Goal: Task Accomplishment & Management: Manage account settings

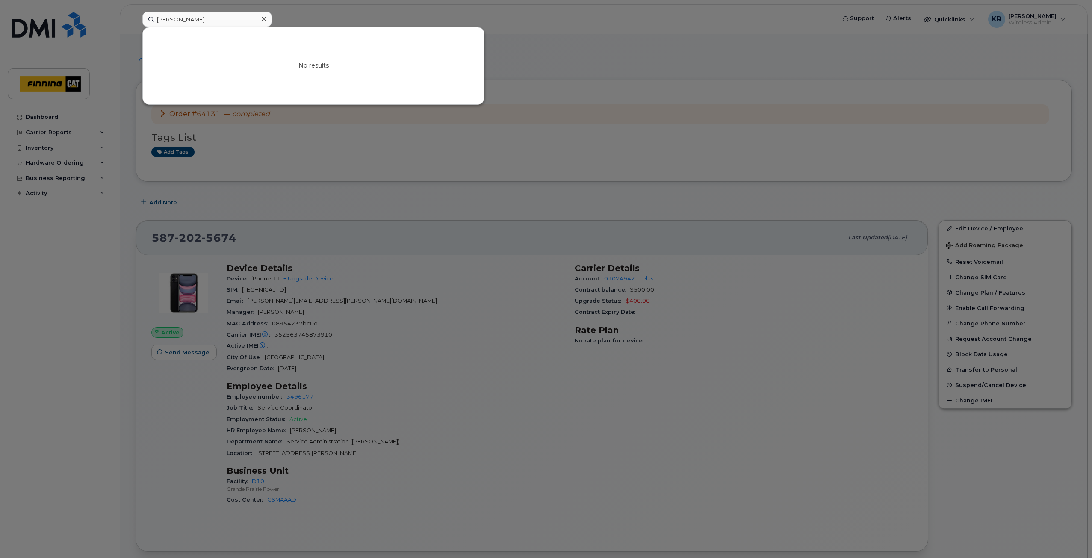
click at [548, 100] on div at bounding box center [546, 279] width 1092 height 558
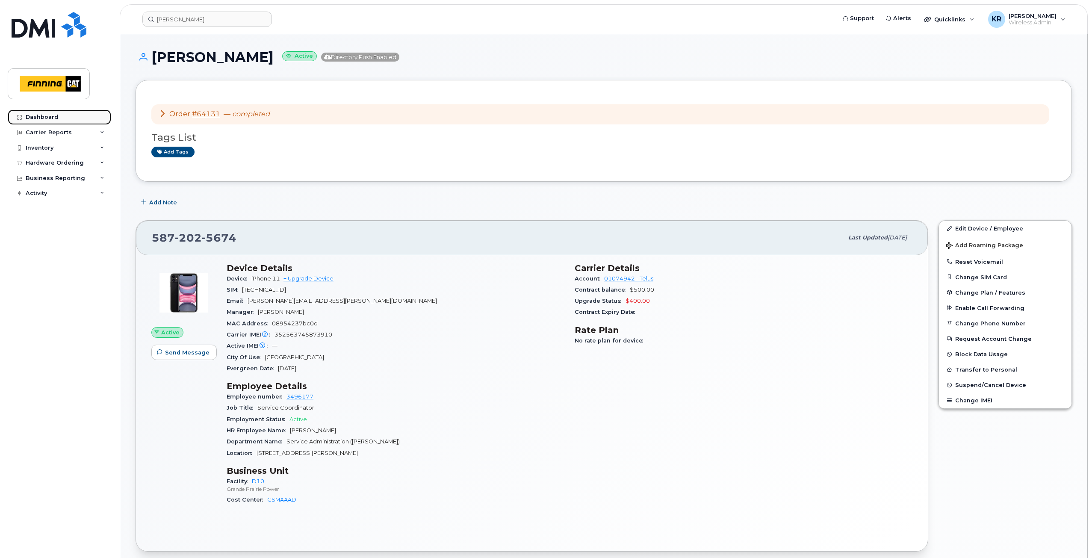
click at [41, 115] on div "Dashboard" at bounding box center [42, 117] width 32 height 7
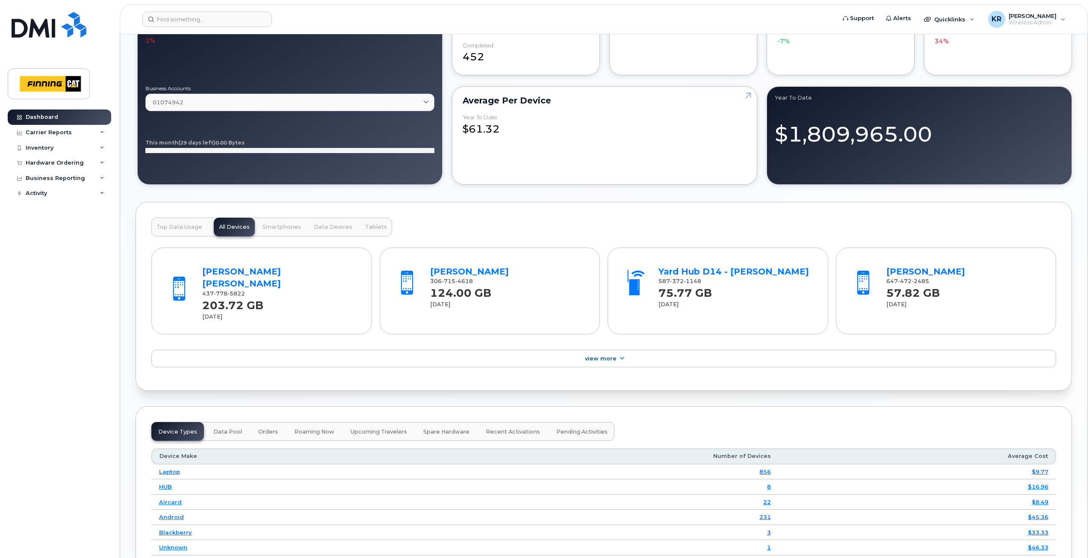
scroll to position [770, 0]
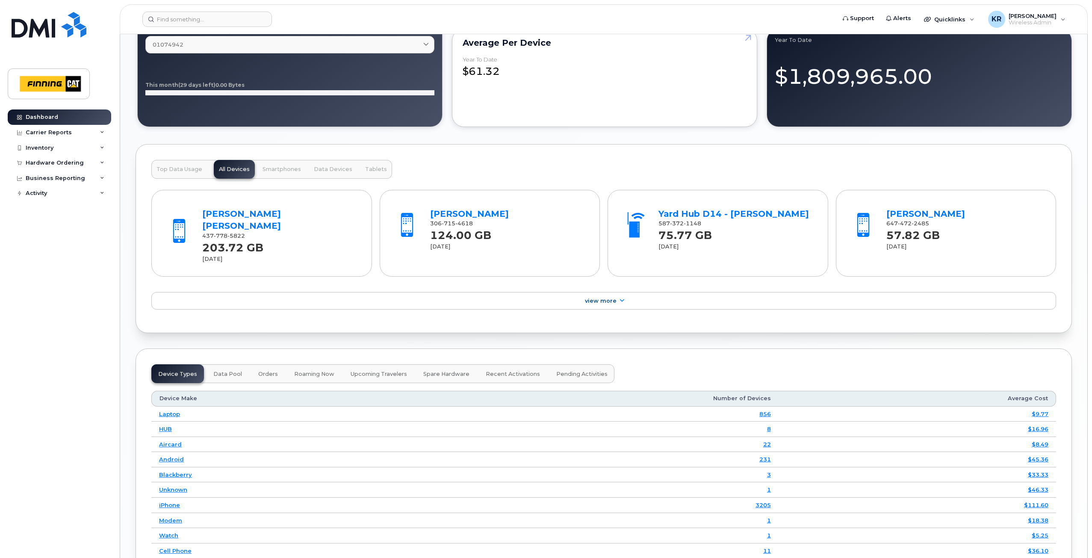
click at [228, 364] on button "Data Pool" at bounding box center [227, 373] width 42 height 19
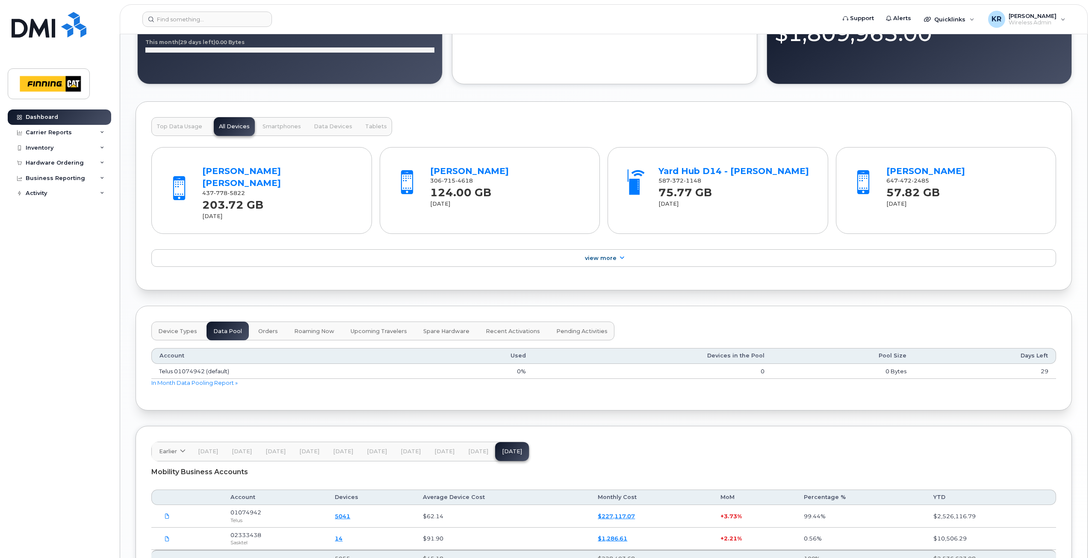
scroll to position [855, 0]
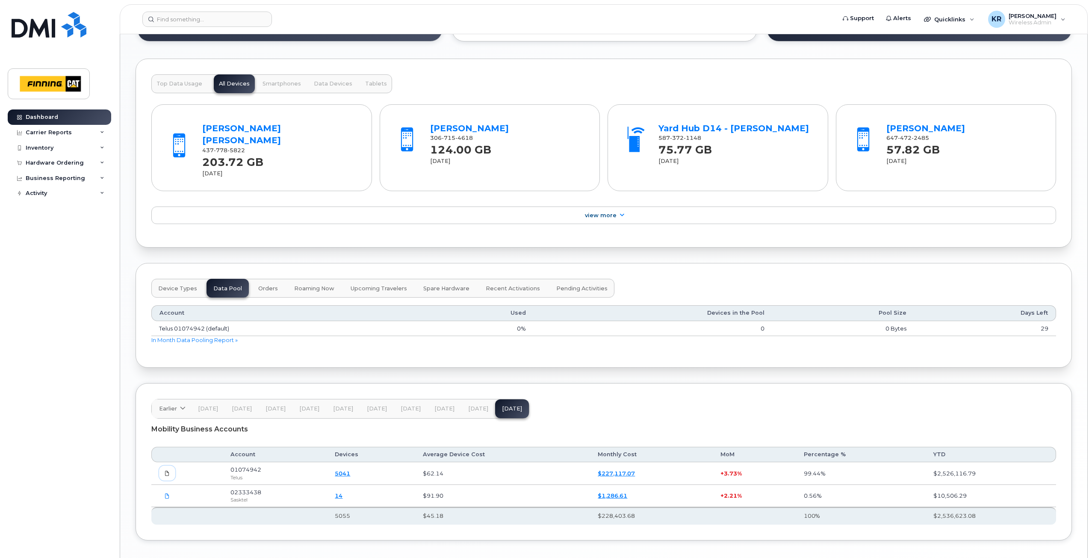
click at [169, 471] on icon at bounding box center [167, 473] width 5 height 5
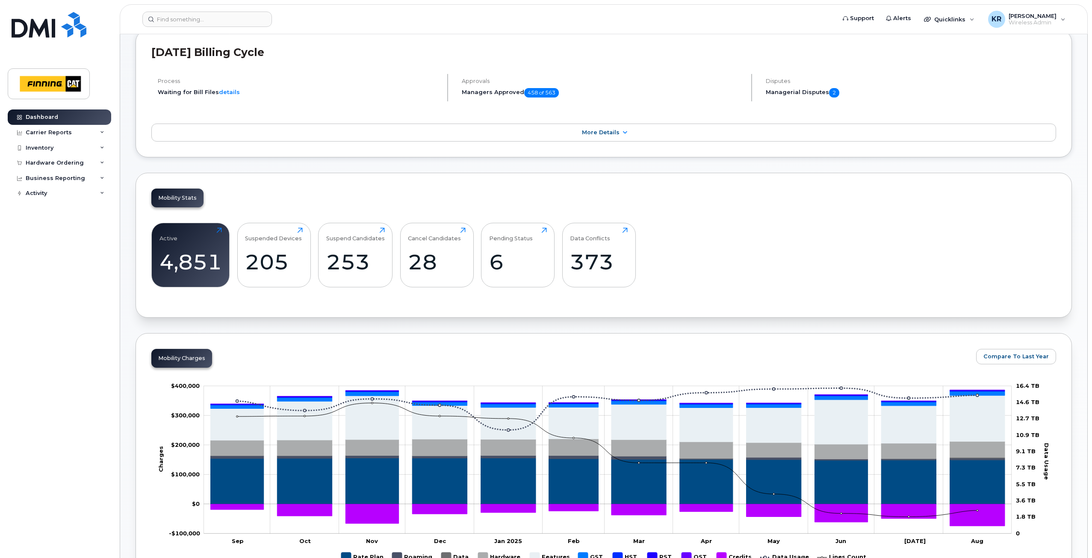
scroll to position [0, 0]
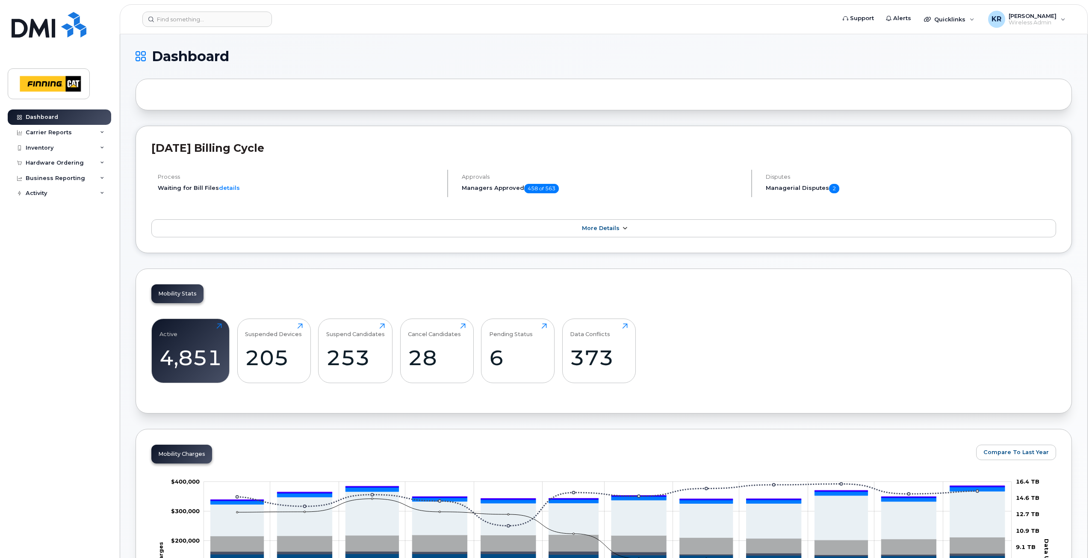
click at [616, 224] on link "More Details" at bounding box center [603, 228] width 905 height 18
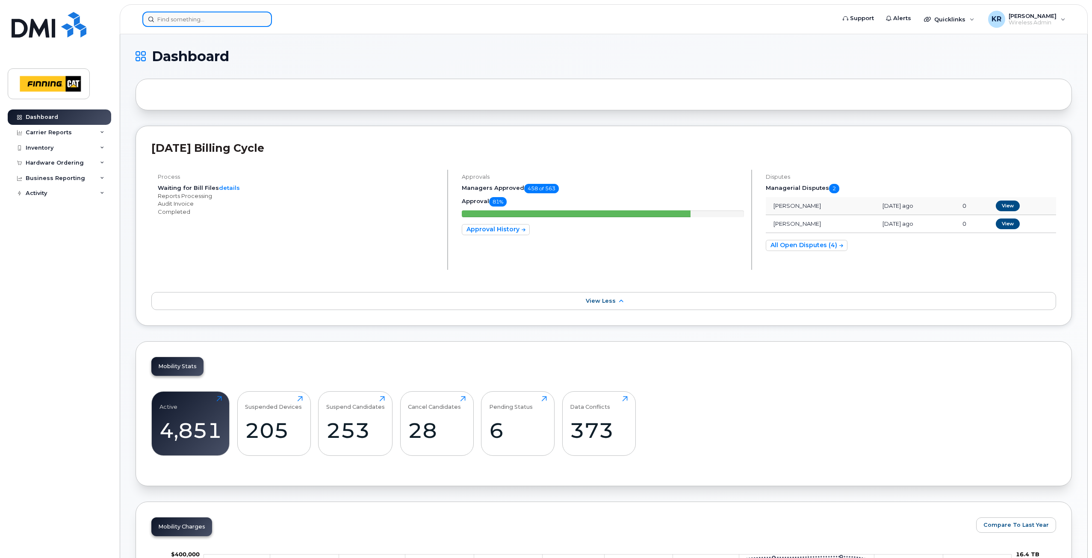
click at [226, 16] on input at bounding box center [207, 19] width 130 height 15
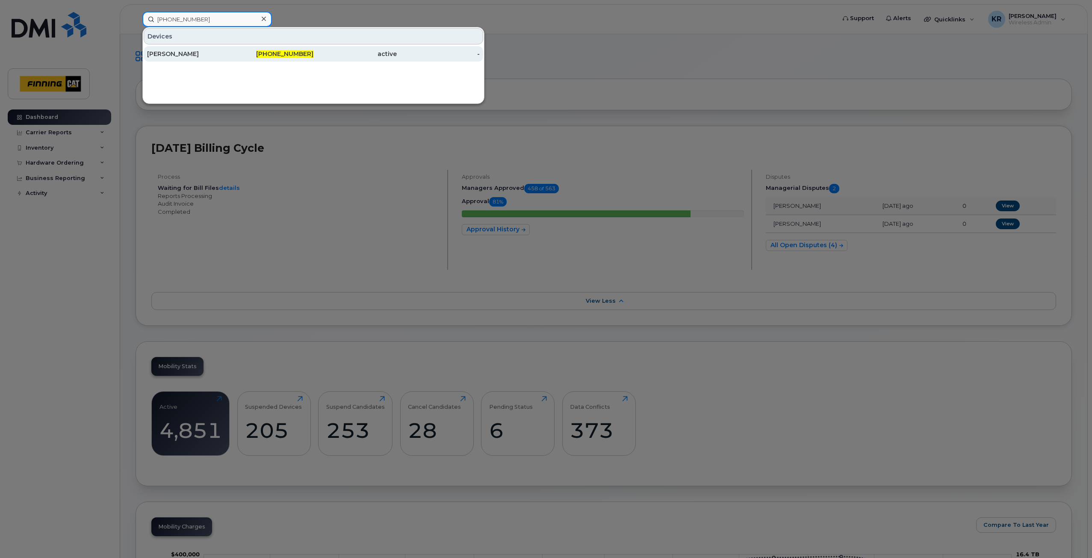
type input "604-328-2910"
click at [227, 59] on div "Jeevan Dhaliwal" at bounding box center [188, 53] width 83 height 15
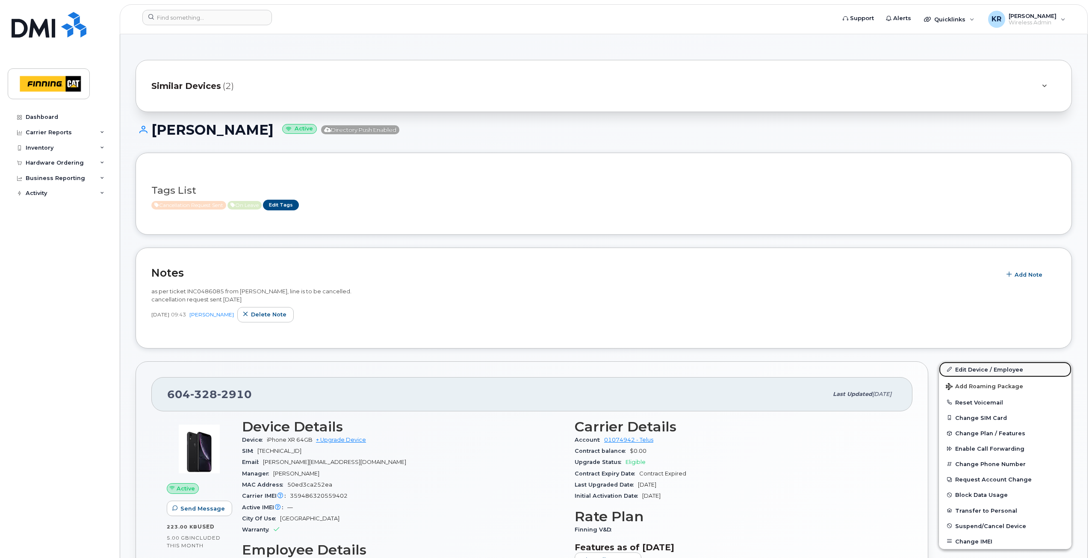
click at [977, 371] on link "Edit Device / Employee" at bounding box center [1005, 369] width 133 height 15
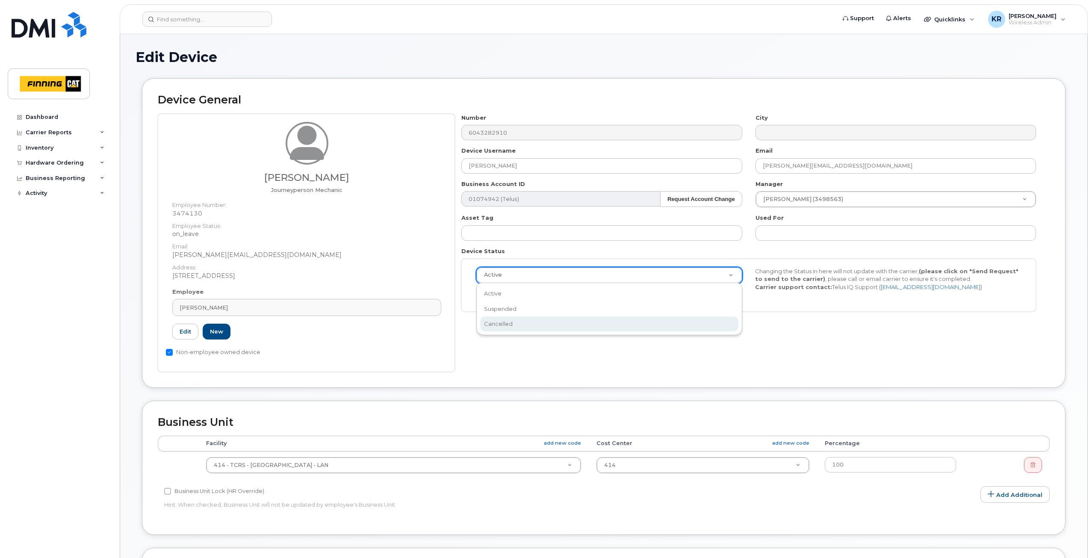
select select "cancelled"
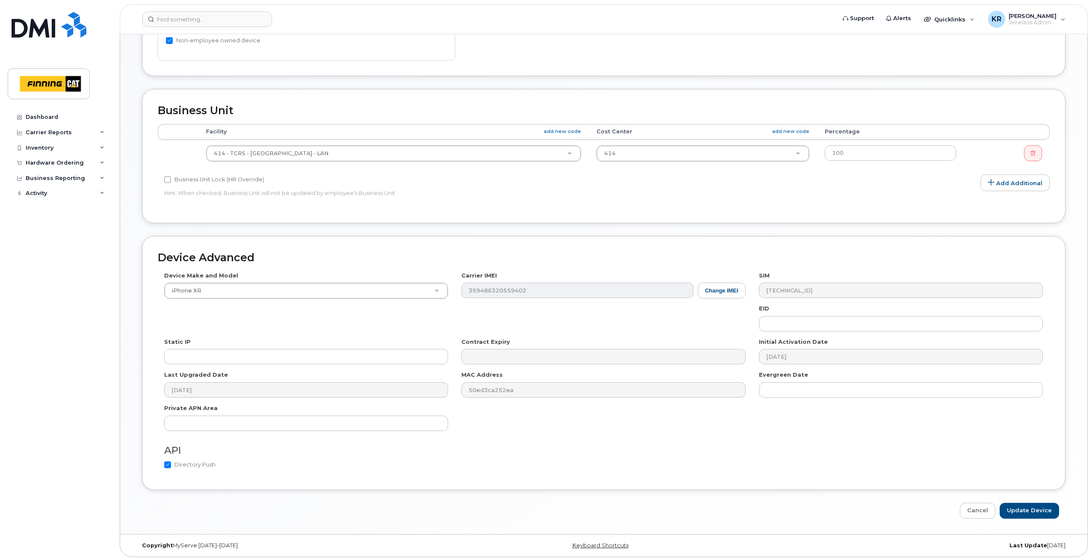
scroll to position [315, 0]
click at [1030, 505] on input "Update Device" at bounding box center [1029, 507] width 59 height 16
type input "Saving..."
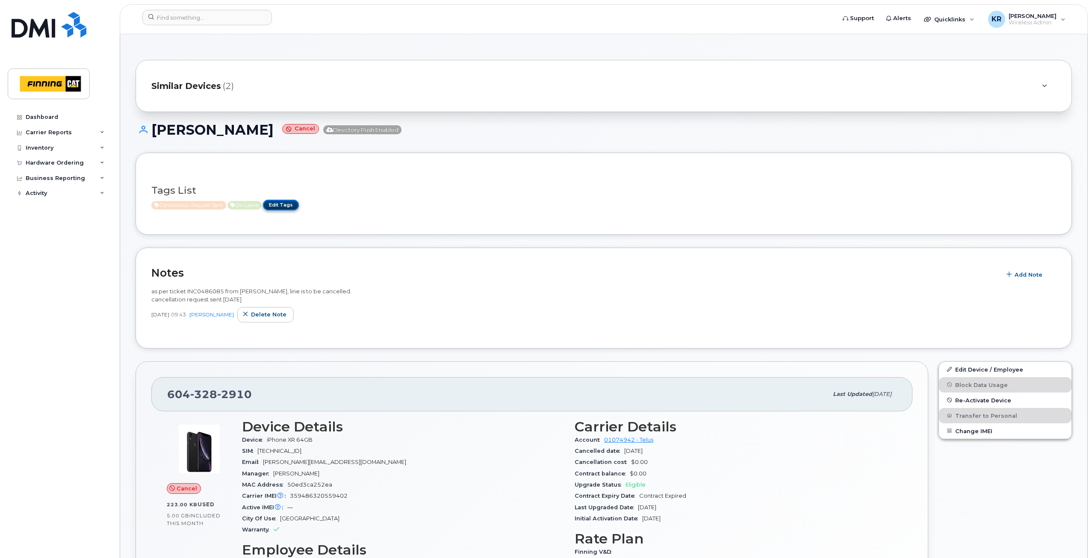
click at [291, 204] on link "Edit Tags" at bounding box center [281, 205] width 36 height 11
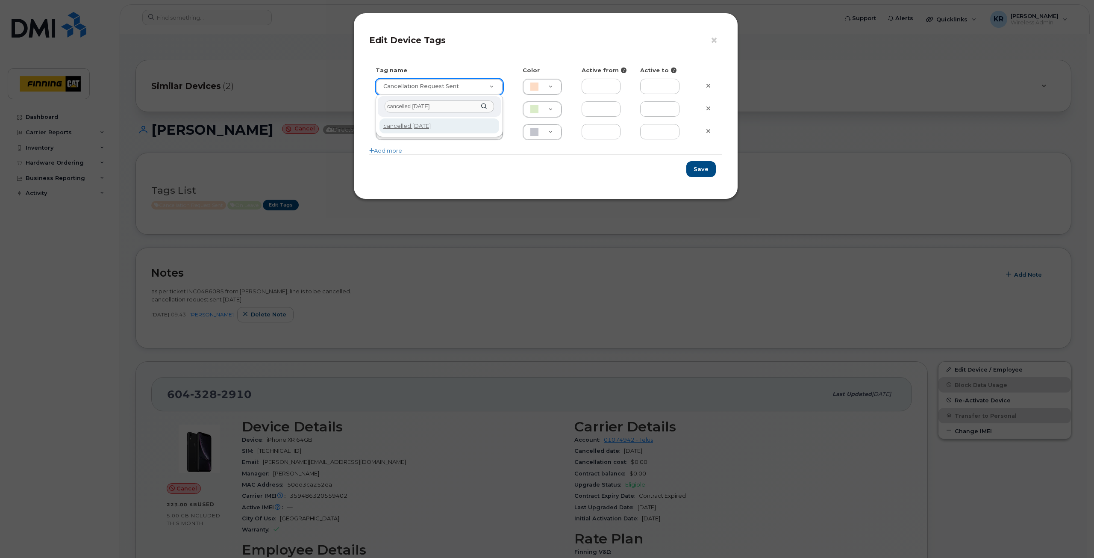
type input "cancelled [DATE]"
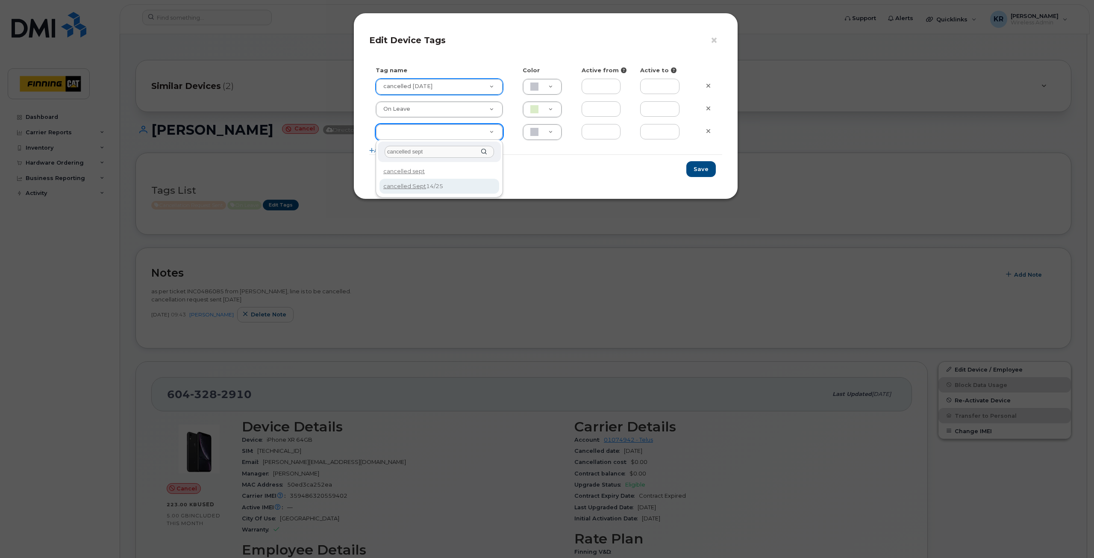
type input "cancelled sept"
type input "cancelled [DATE]"
type input "F8C6C8"
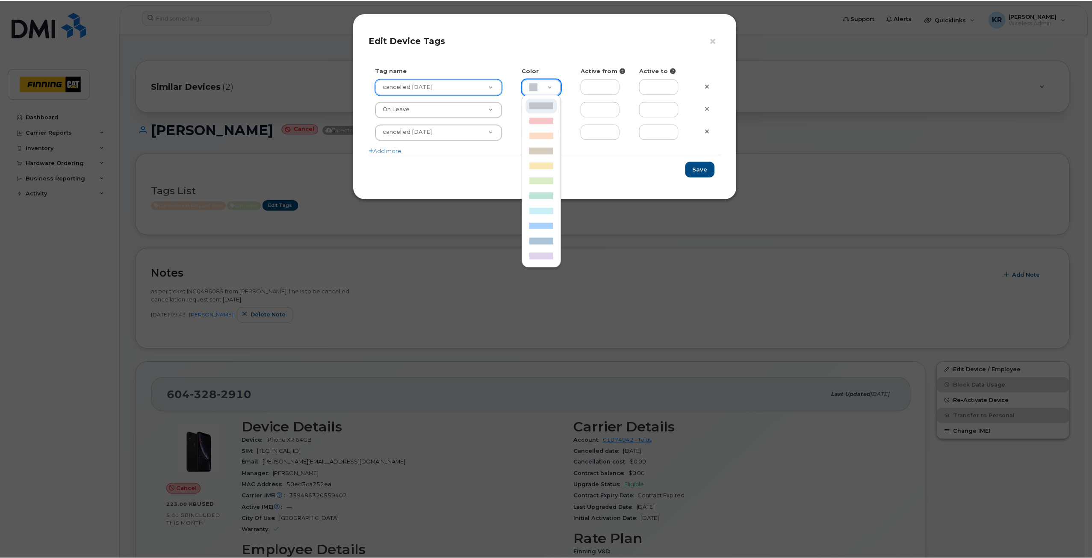
scroll to position [0, 3]
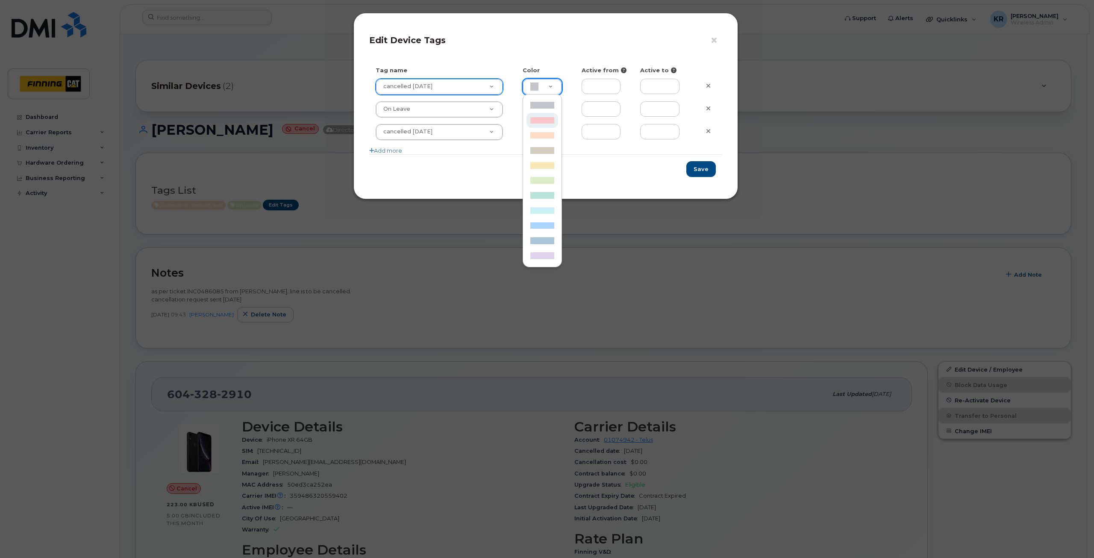
type input "F8C6C8"
click at [708, 131] on icon at bounding box center [708, 131] width 5 height 6
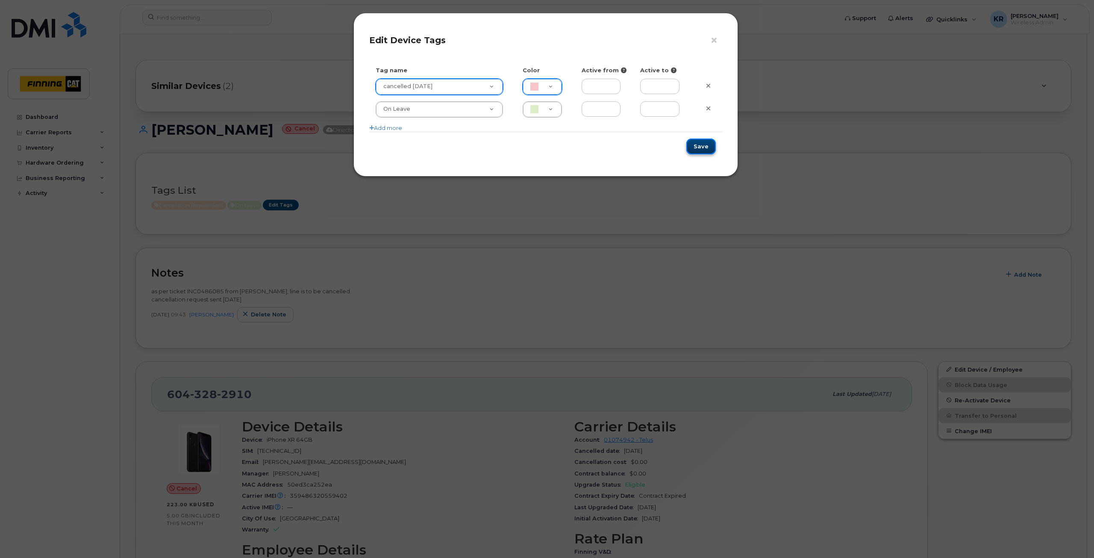
click at [704, 147] on button "Save" at bounding box center [701, 147] width 29 height 16
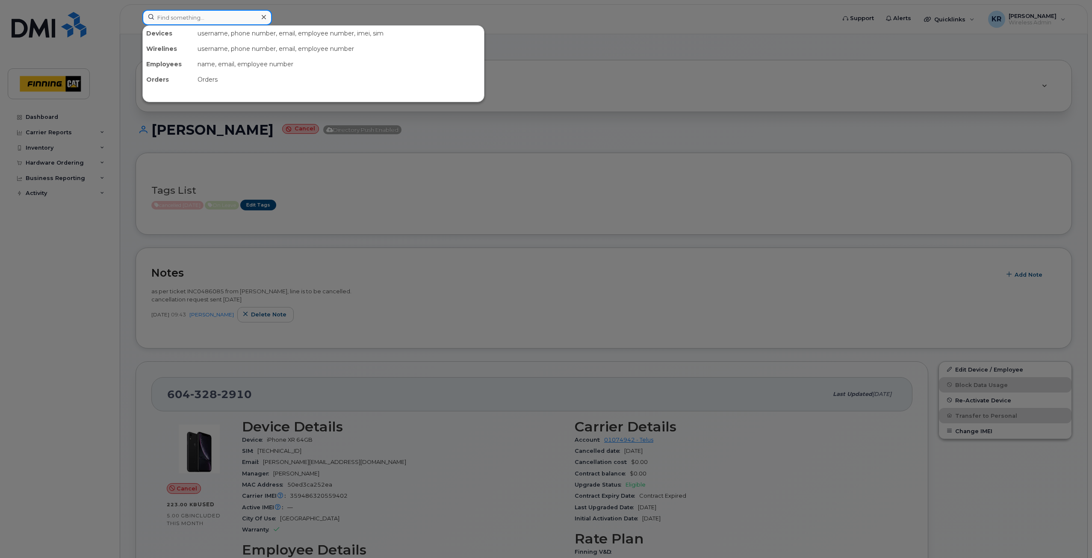
click at [173, 16] on input at bounding box center [207, 17] width 130 height 15
paste input "GLENN KOZAK"
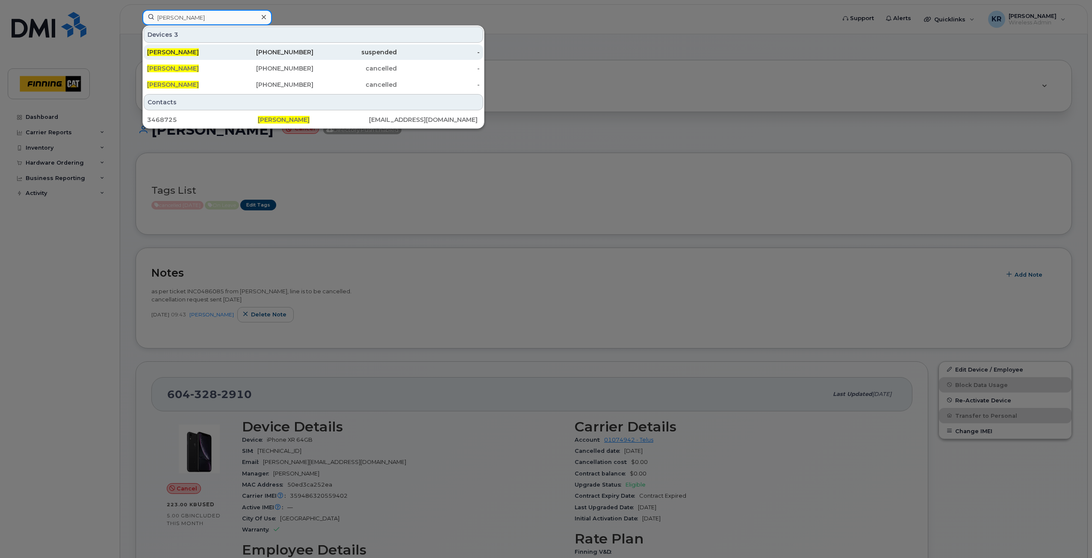
type input "GLENN KOZAK"
click at [274, 54] on div "780-668-5030" at bounding box center [271, 52] width 83 height 9
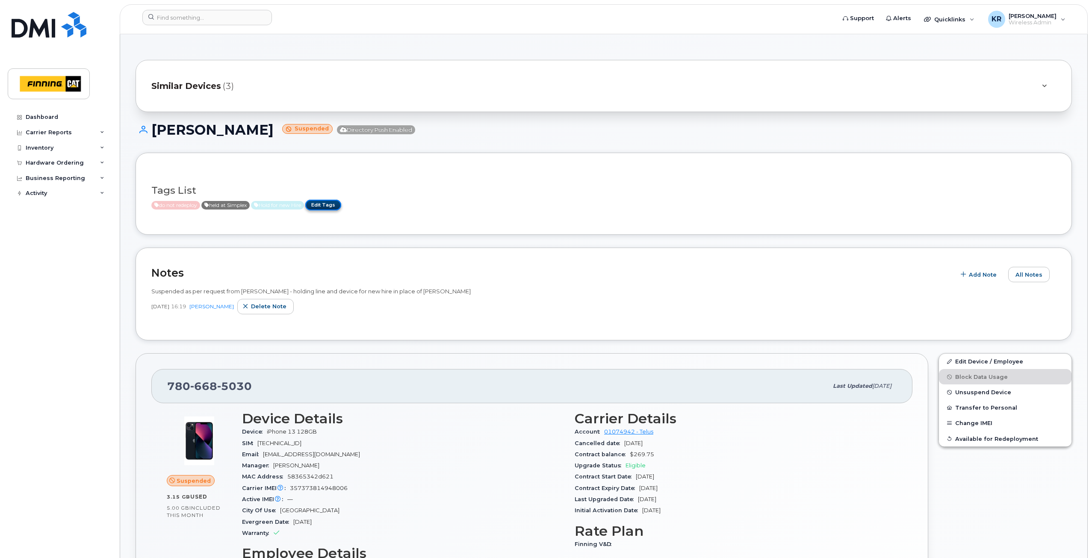
click at [332, 205] on link "Edit Tags" at bounding box center [323, 205] width 36 height 11
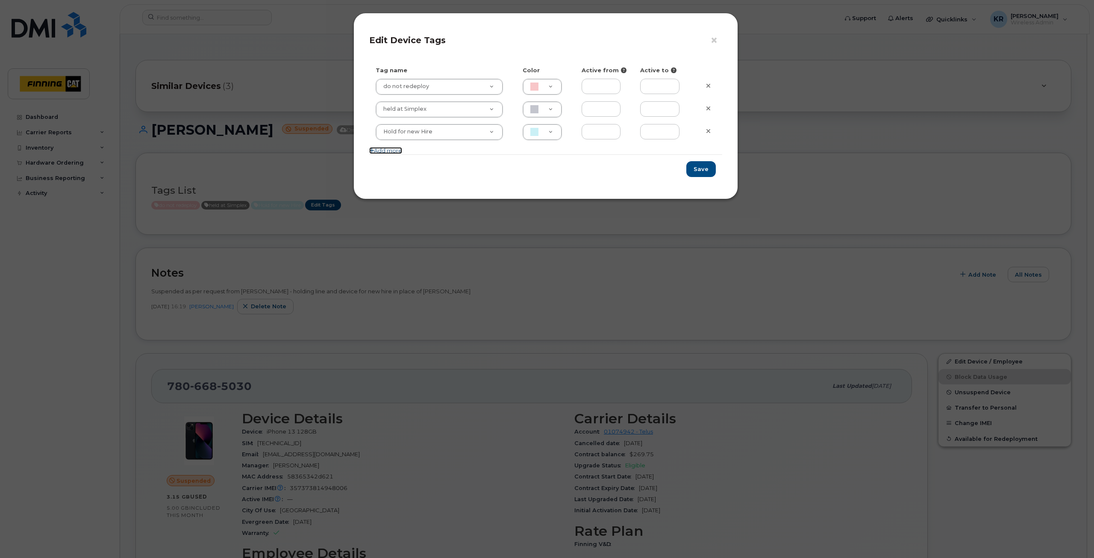
click at [383, 151] on link "Add more" at bounding box center [385, 150] width 33 height 7
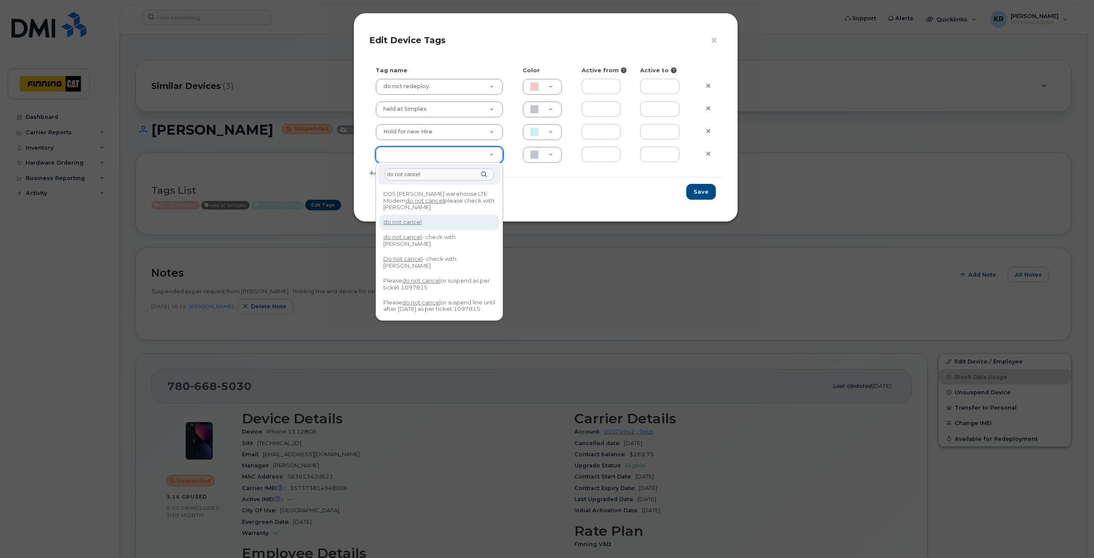
type input "do not cancel"
type input "F8C6C8"
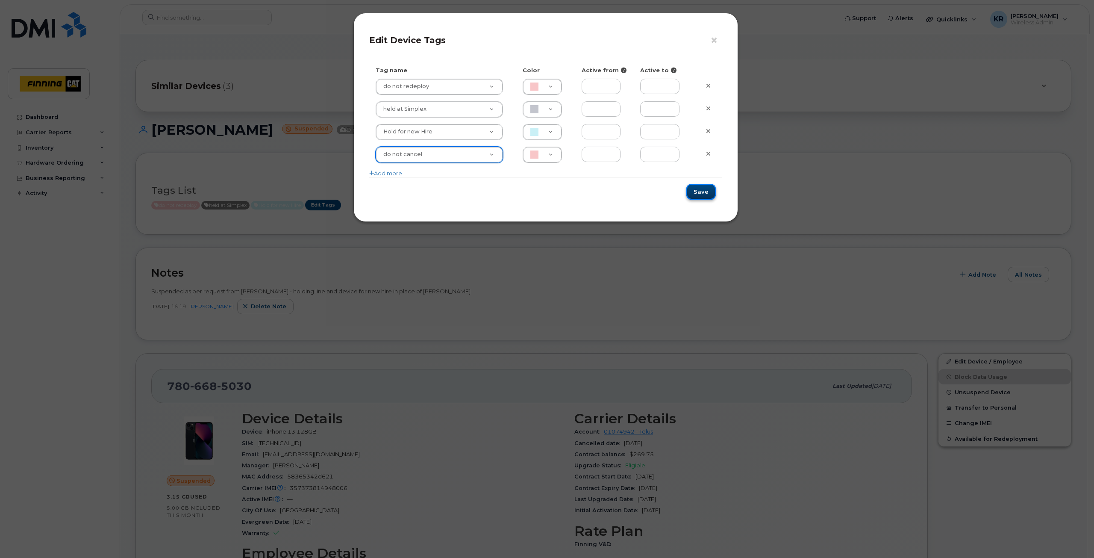
click at [705, 195] on button "Save" at bounding box center [701, 192] width 29 height 16
